Goal: Information Seeking & Learning: Learn about a topic

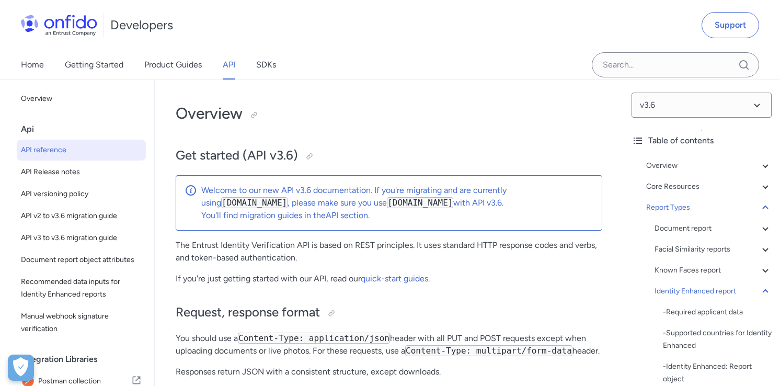
select select "http"
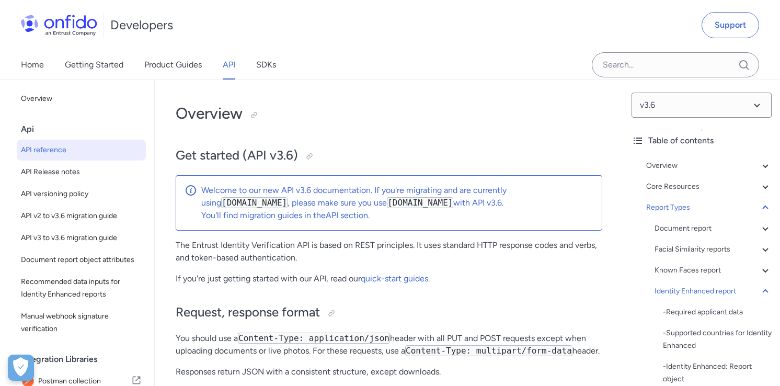
select select "http"
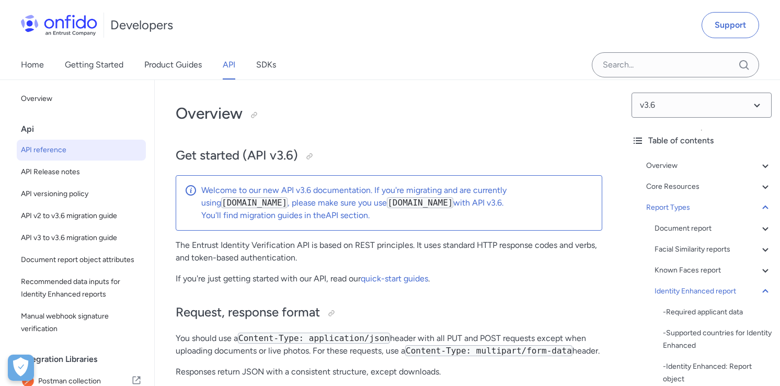
select select "http"
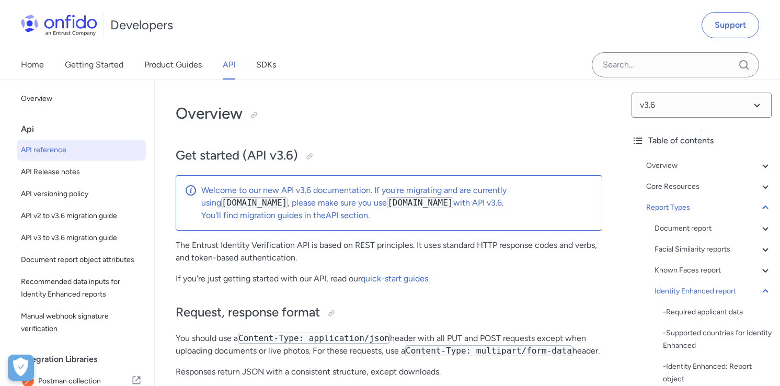
select select "http"
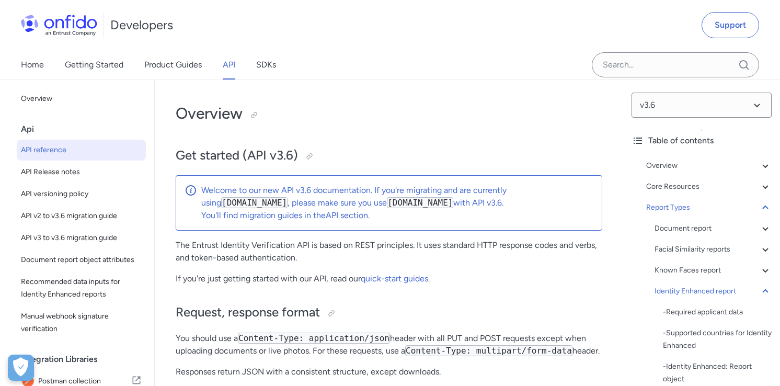
select select "http"
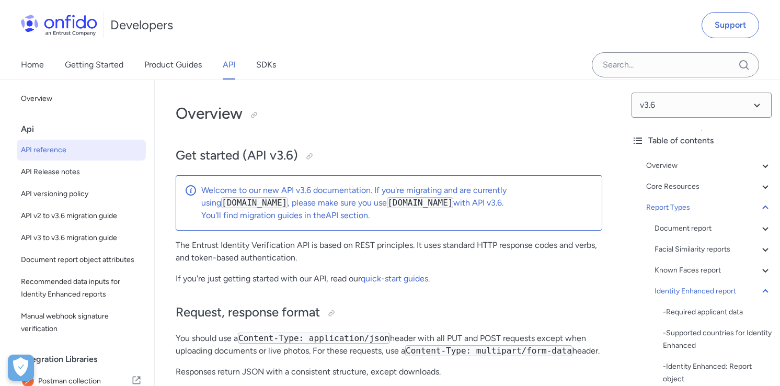
select select "http"
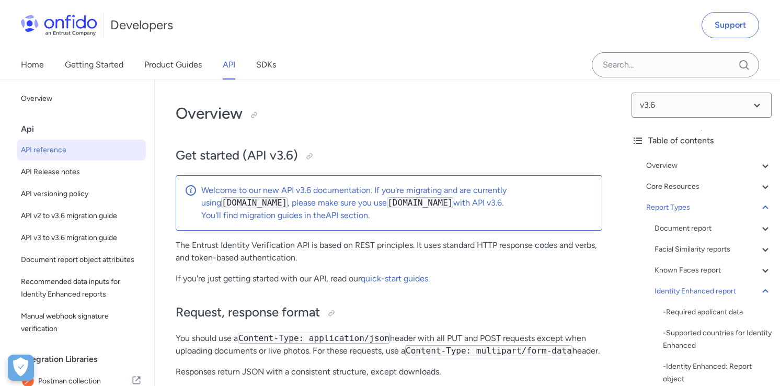
select select "http"
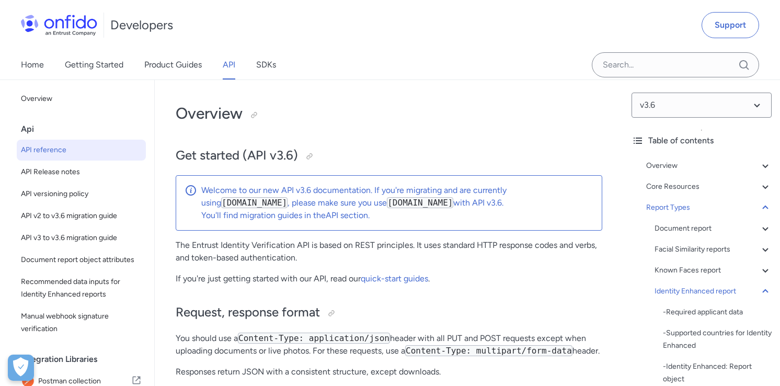
select select "http"
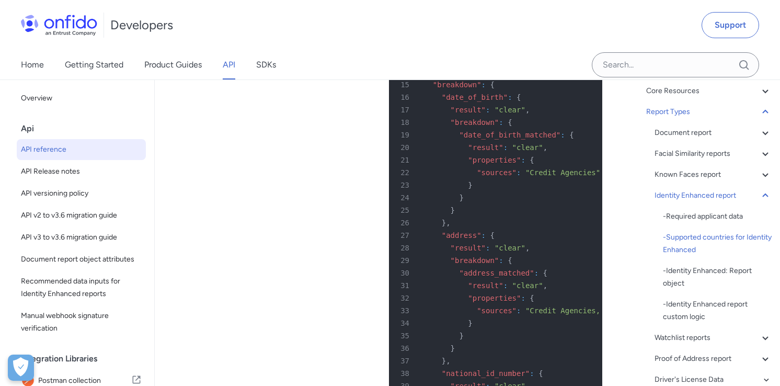
scroll to position [70492, 0]
